Goal: Check status

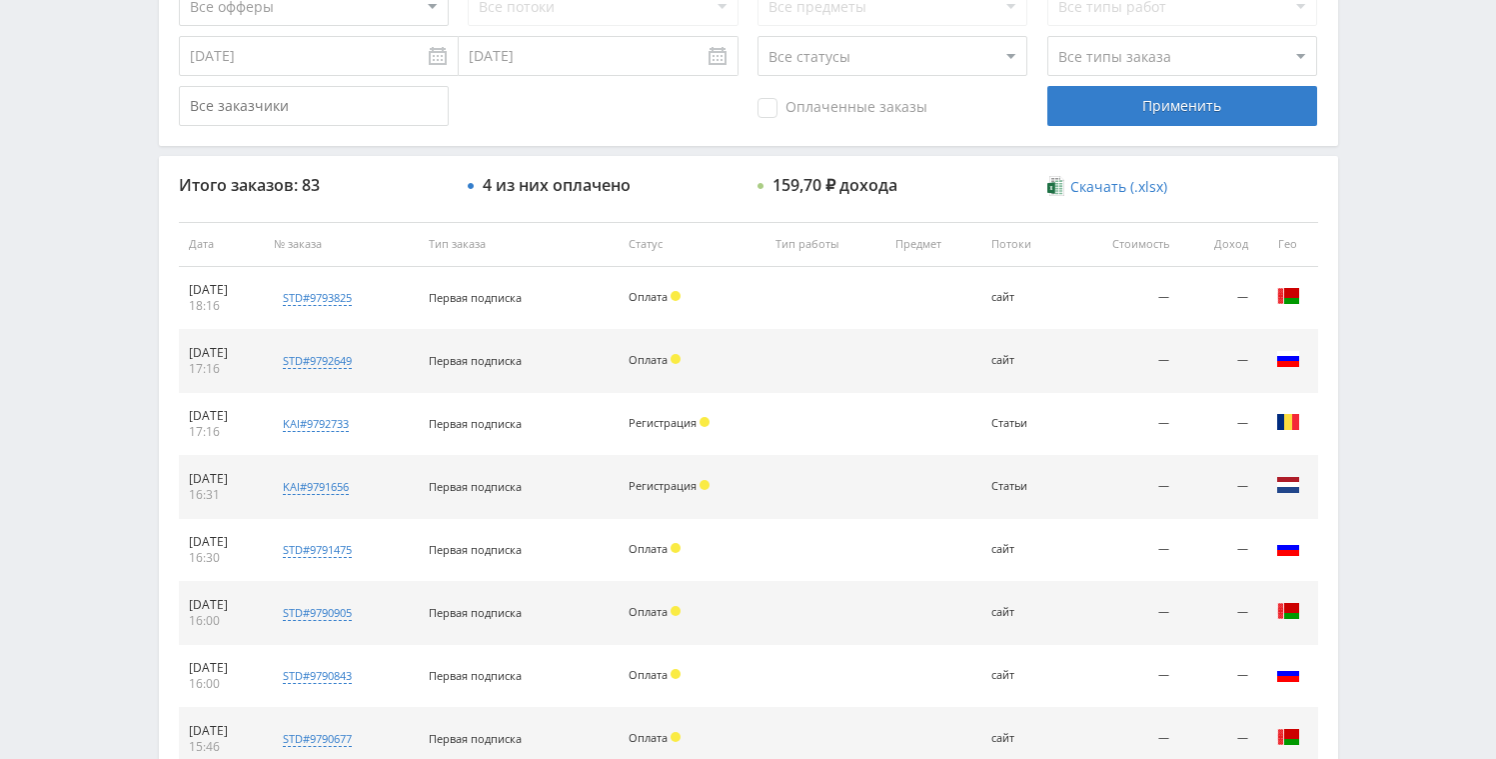
scroll to position [650, 0]
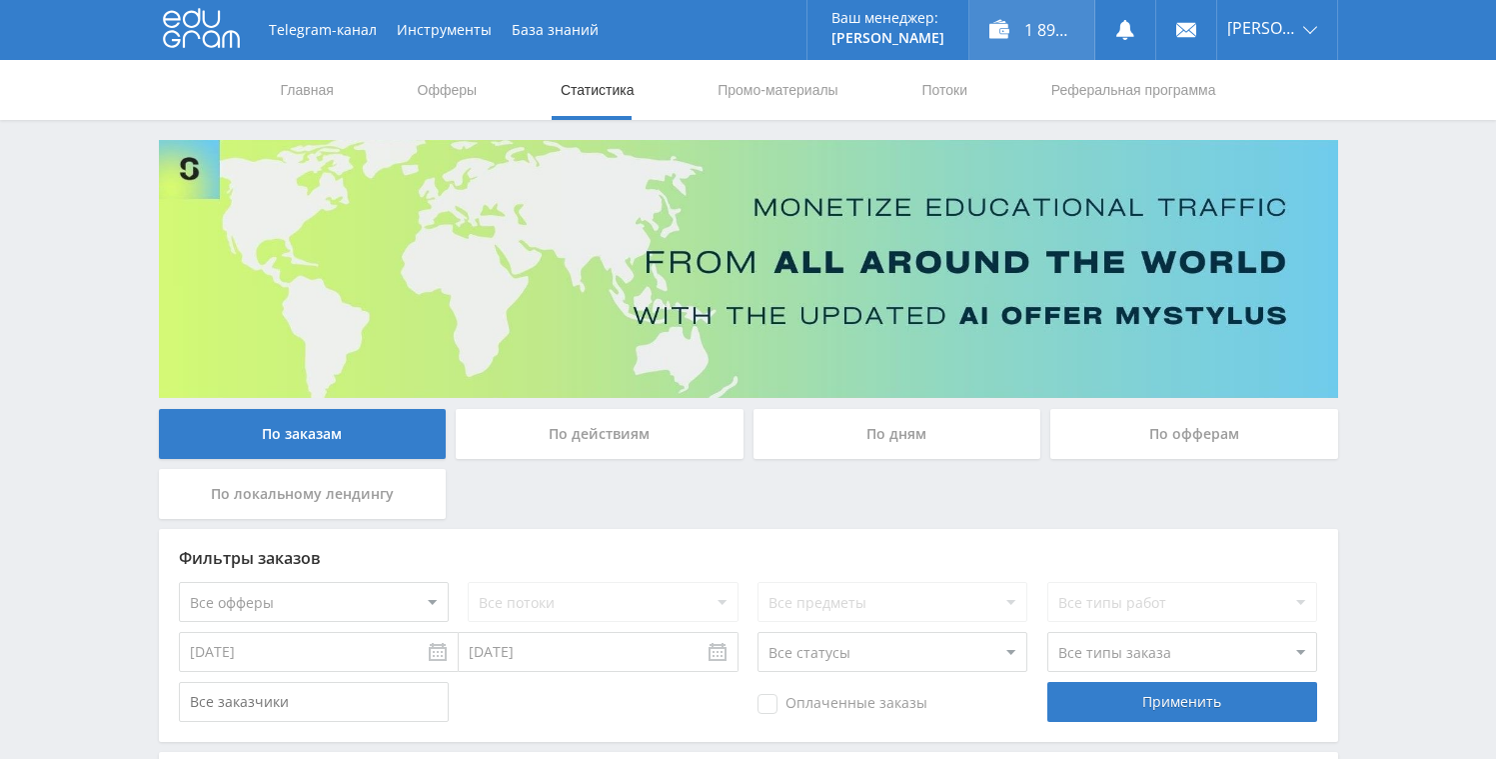
click at [1057, 41] on div "1 898,05 ₽" at bounding box center [1032, 30] width 125 height 60
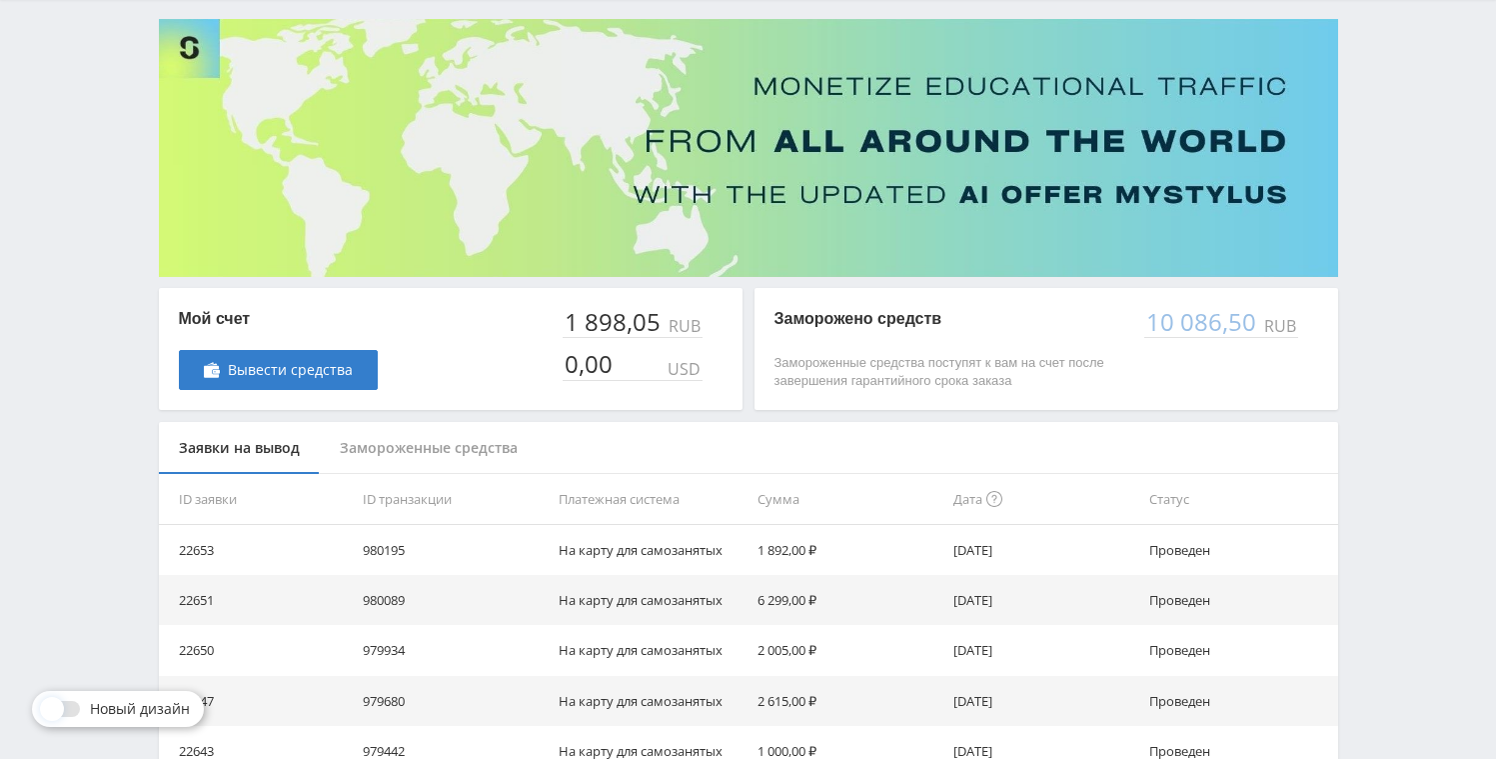
scroll to position [121, 0]
click at [423, 443] on div "Замороженные средства" at bounding box center [429, 448] width 218 height 53
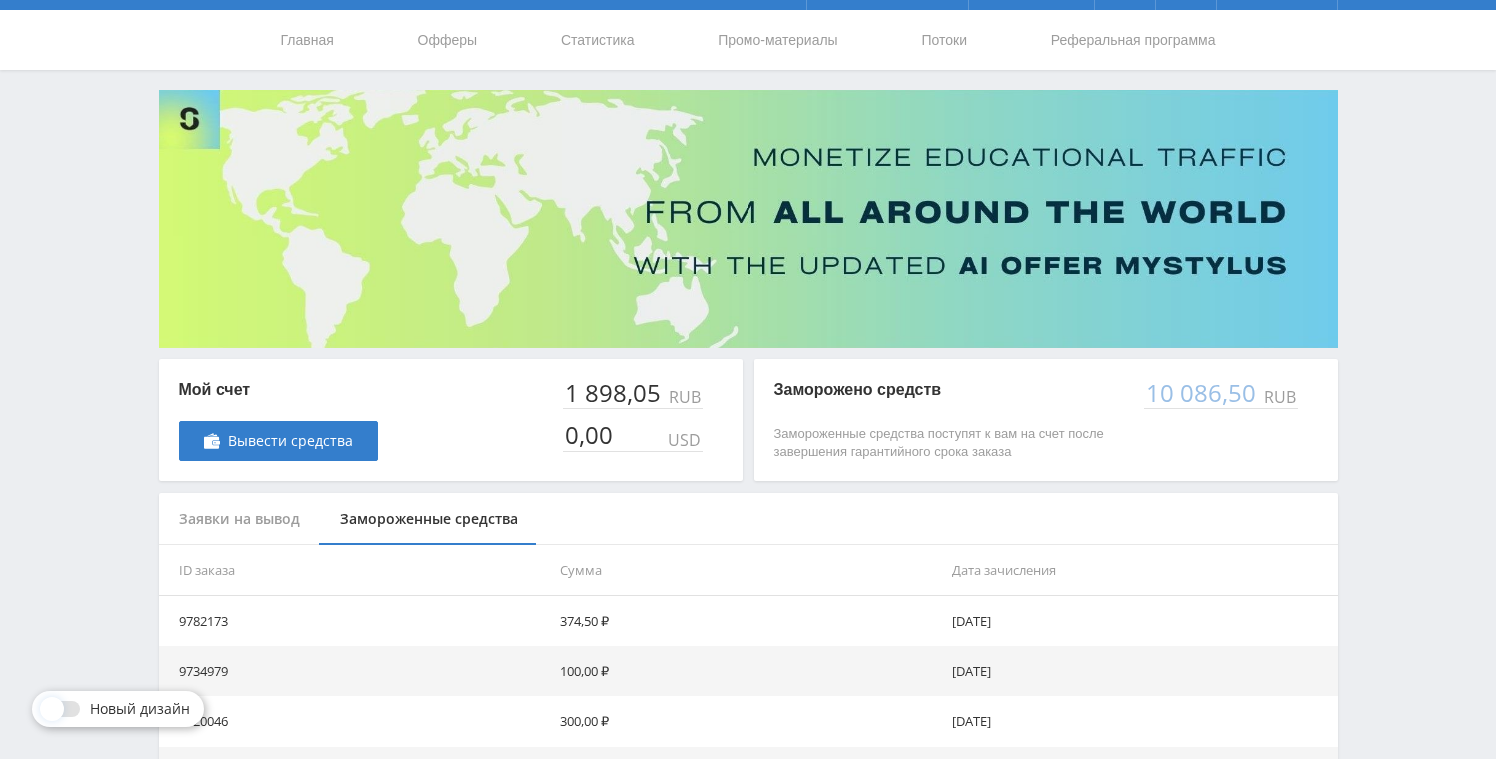
scroll to position [0, 0]
